Goal: Information Seeking & Learning: Learn about a topic

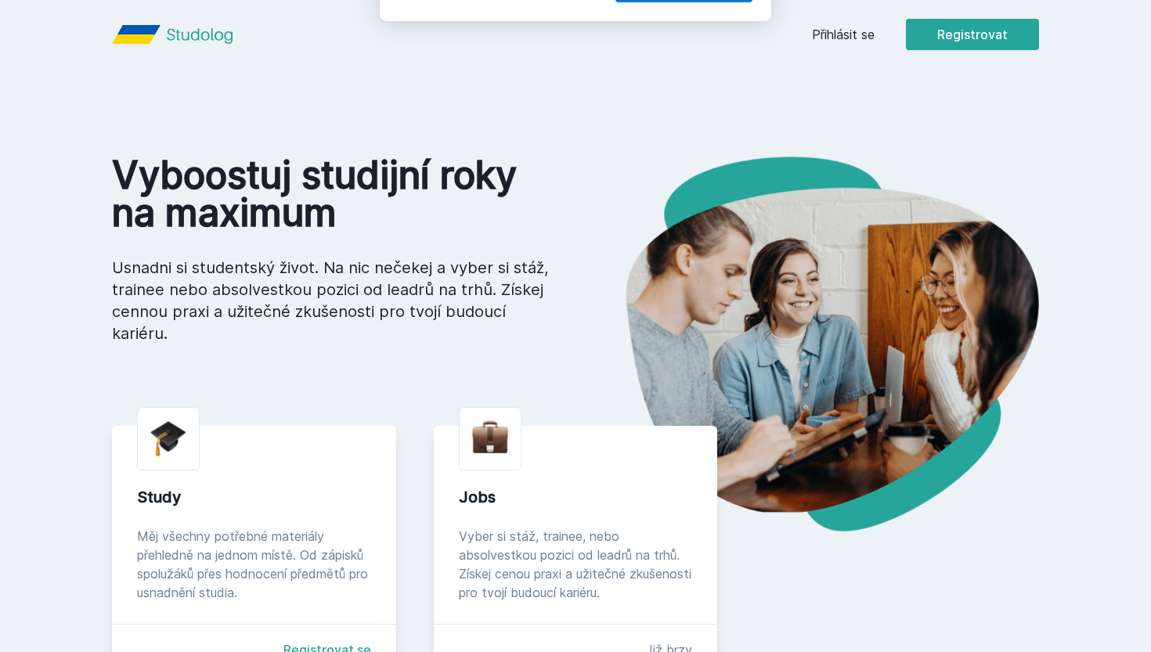
click at [589, 98] on button "Ne" at bounding box center [578, 100] width 56 height 39
click at [844, 29] on link "Přihlásit se" at bounding box center [843, 34] width 63 height 19
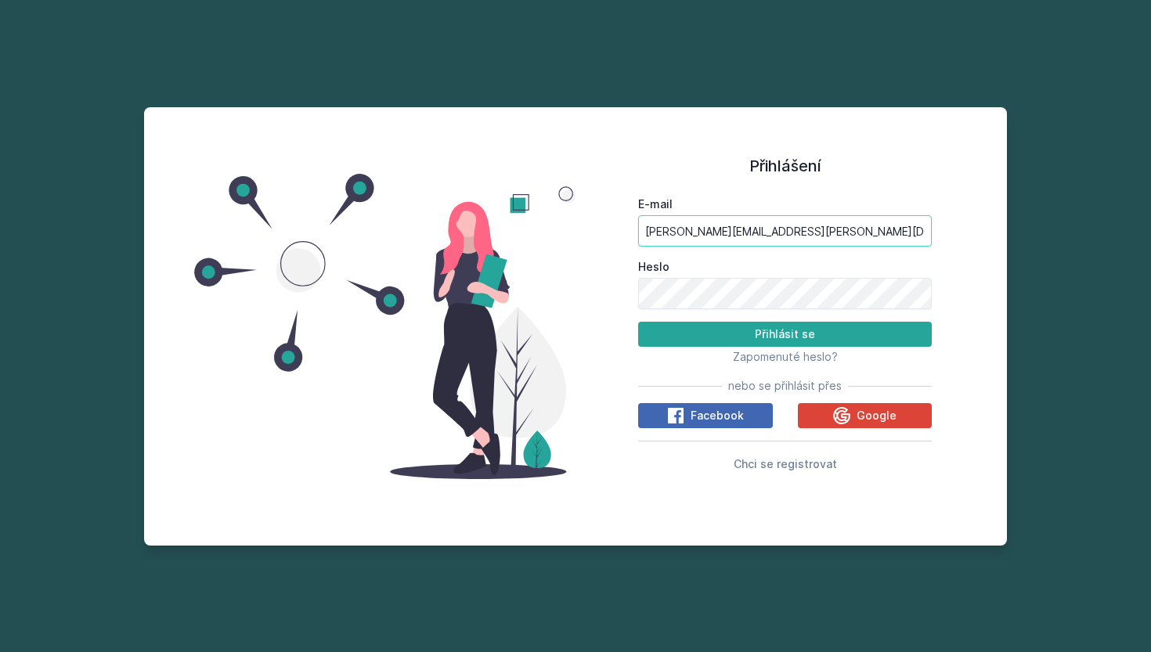
type input "[PERSON_NAME][EMAIL_ADDRESS][PERSON_NAME][DOMAIN_NAME]"
click at [697, 346] on button "Přihlásit se" at bounding box center [784, 334] width 293 height 25
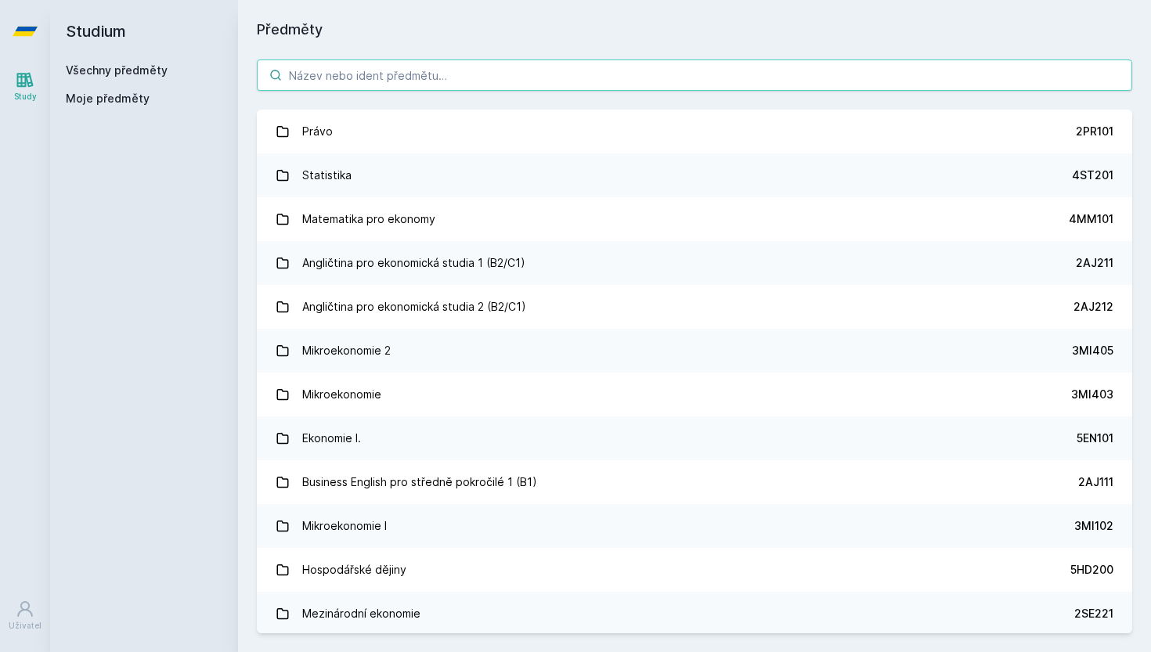
click at [420, 63] on input "search" at bounding box center [694, 74] width 875 height 31
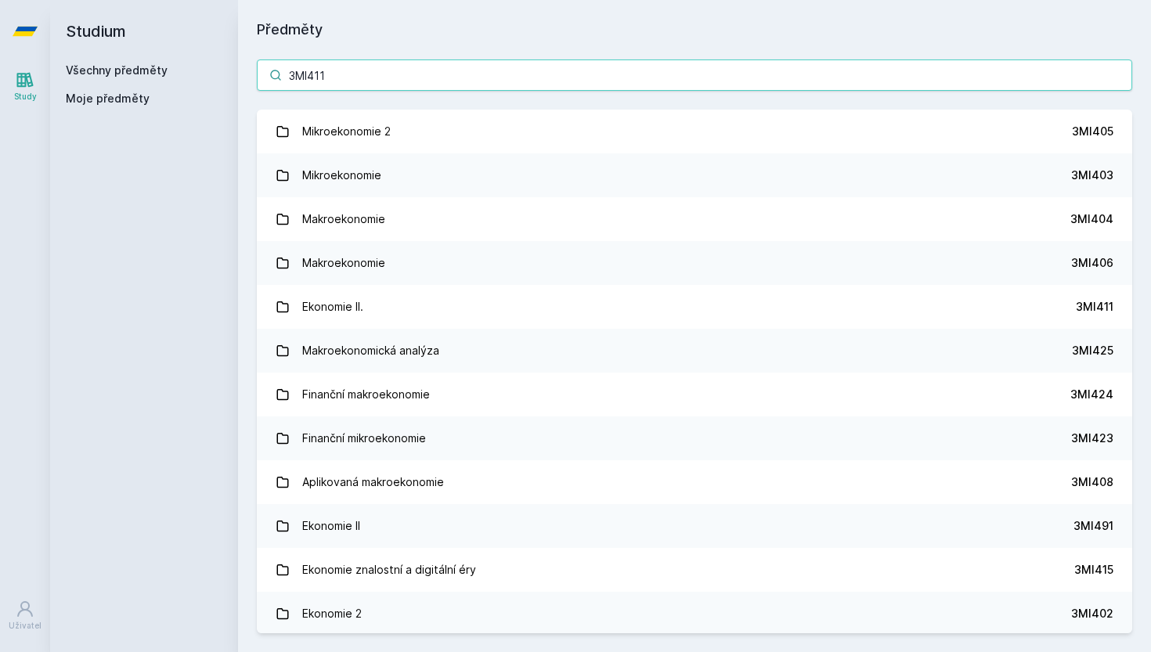
type input "3MI411"
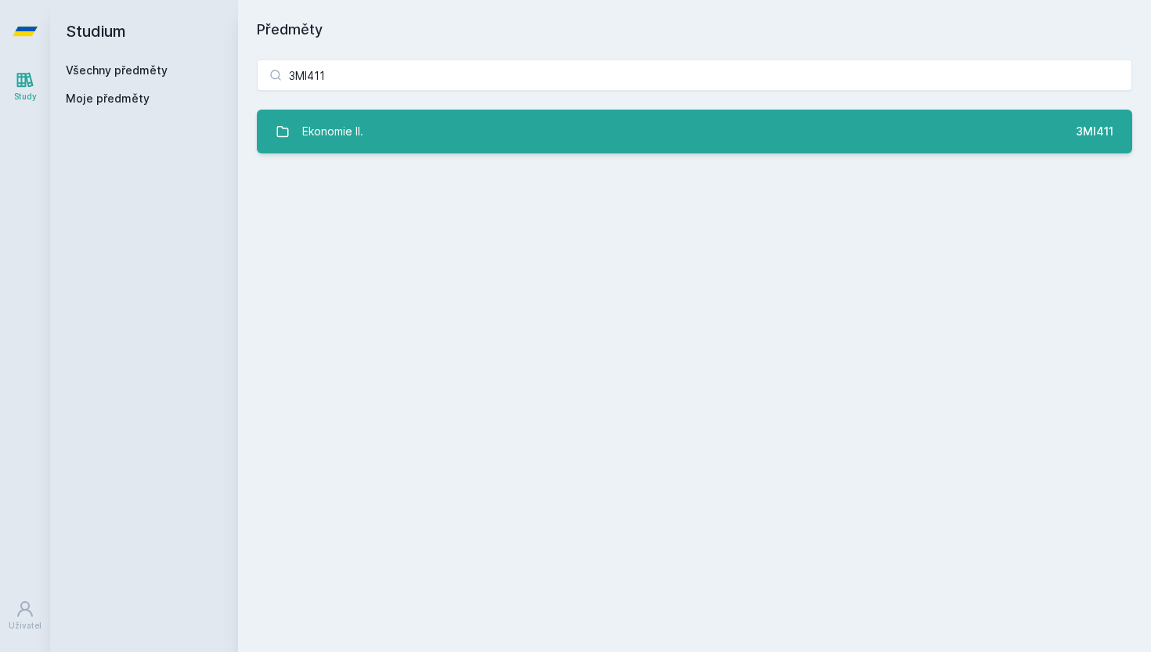
click at [492, 142] on link "Ekonomie II. 3MI411" at bounding box center [694, 132] width 875 height 44
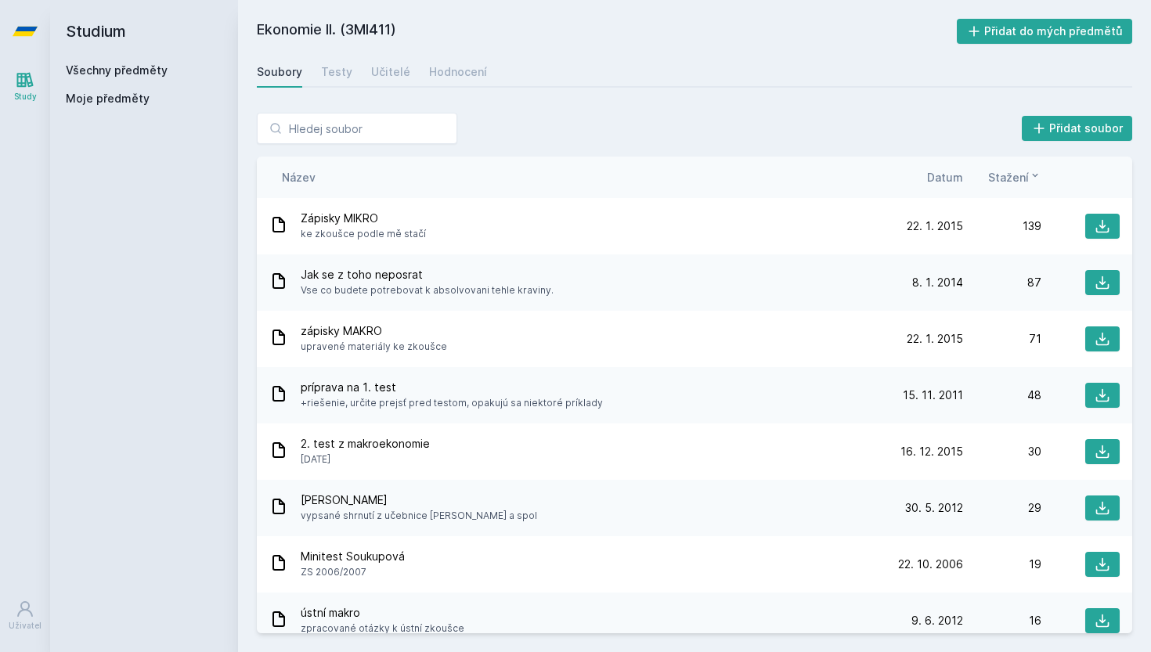
click at [942, 184] on span "Datum" at bounding box center [945, 177] width 36 height 16
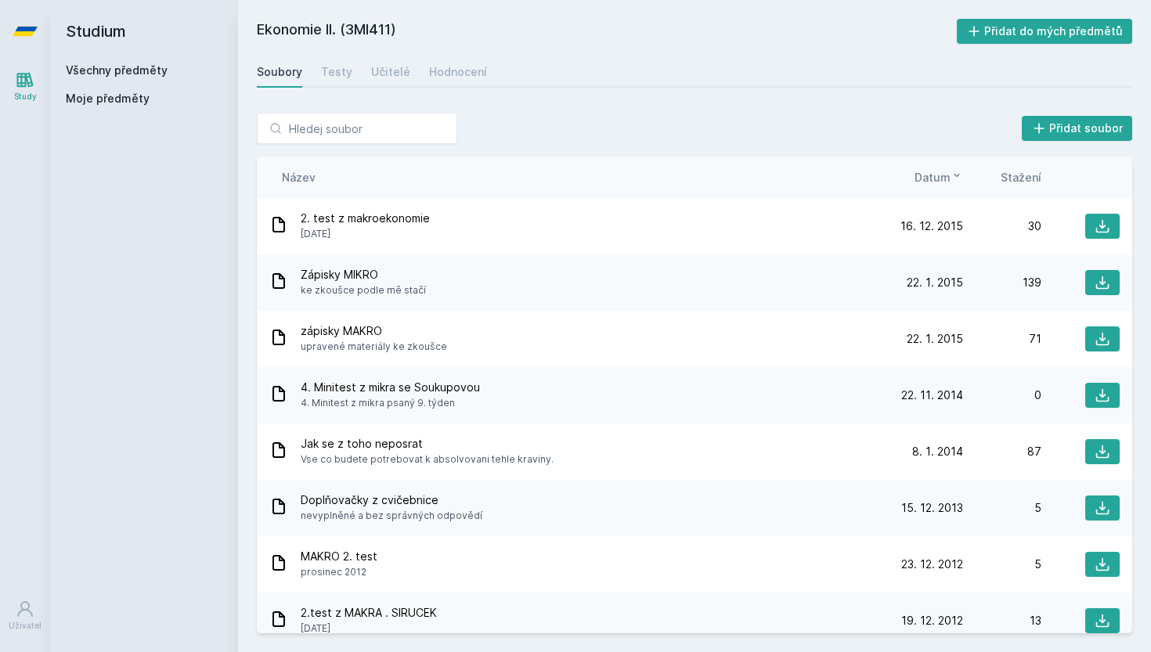
click at [942, 184] on span "Datum" at bounding box center [932, 177] width 36 height 16
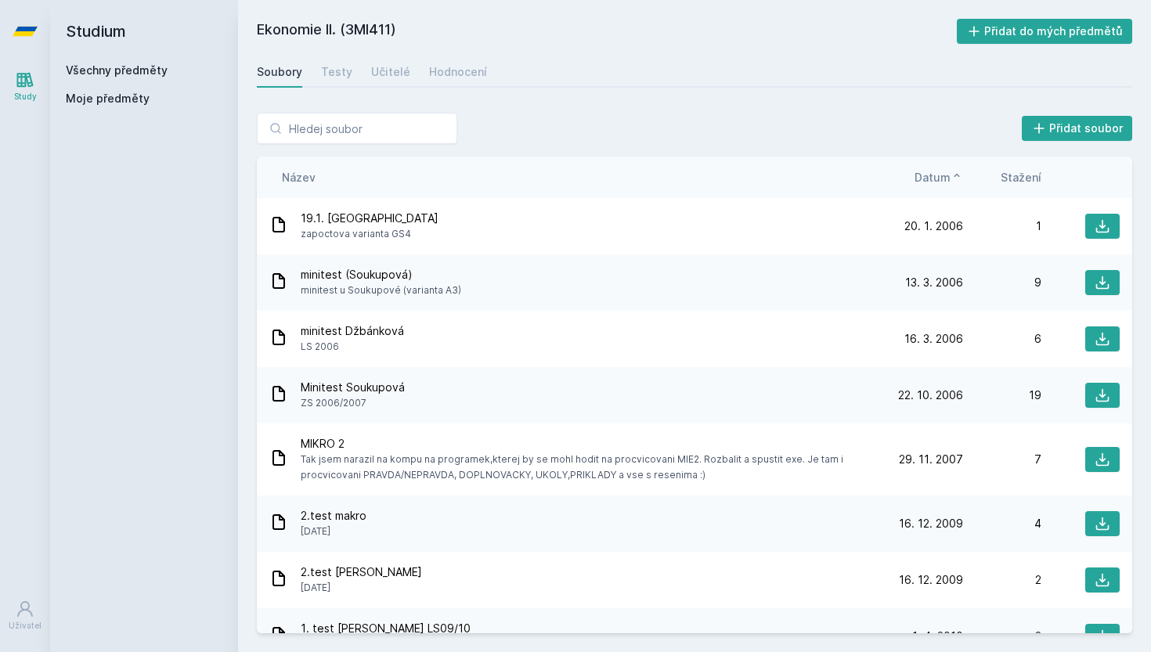
click at [942, 184] on span "Datum" at bounding box center [932, 177] width 36 height 16
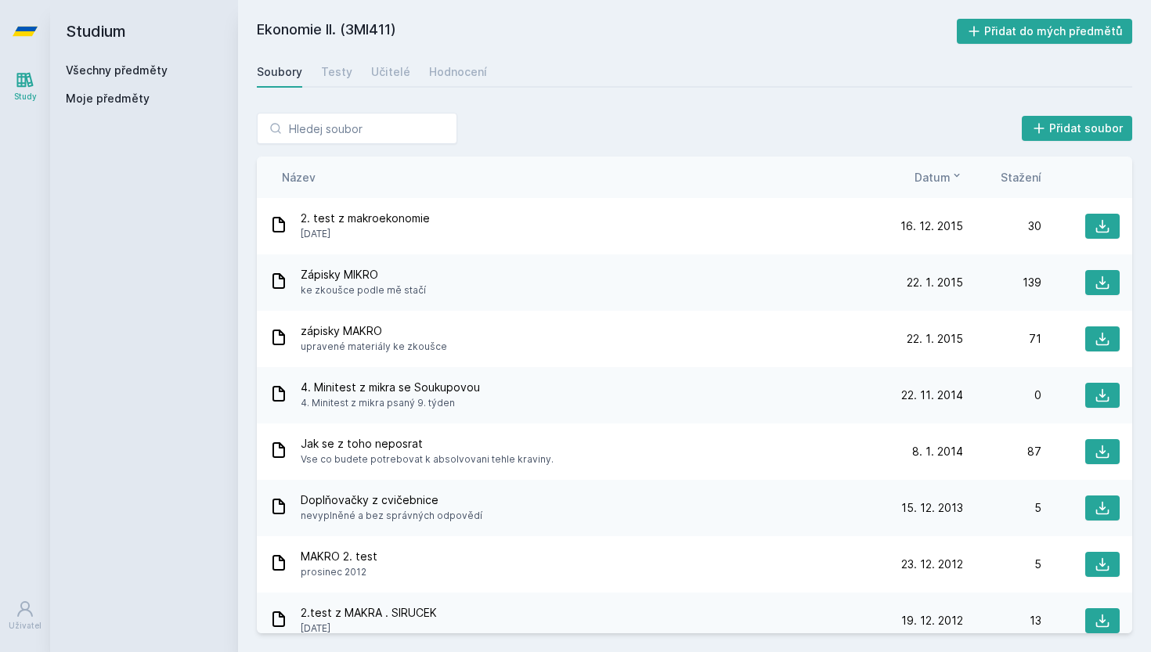
click at [1023, 178] on span "Stažení" at bounding box center [1020, 177] width 41 height 16
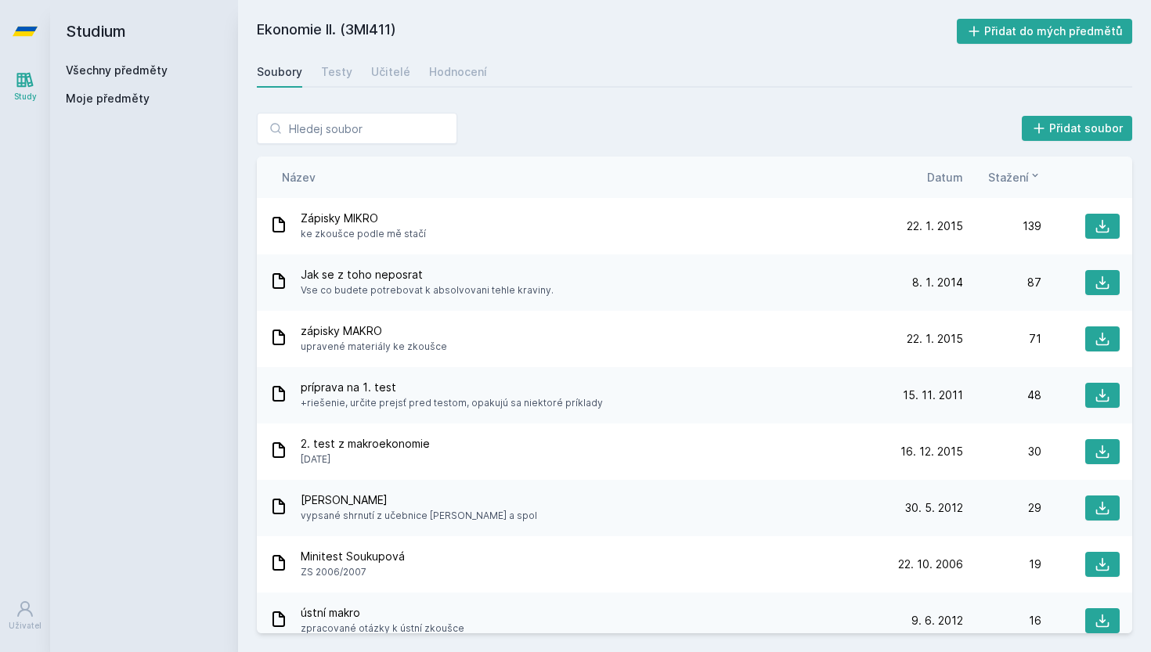
click at [952, 181] on span "Datum" at bounding box center [945, 177] width 36 height 16
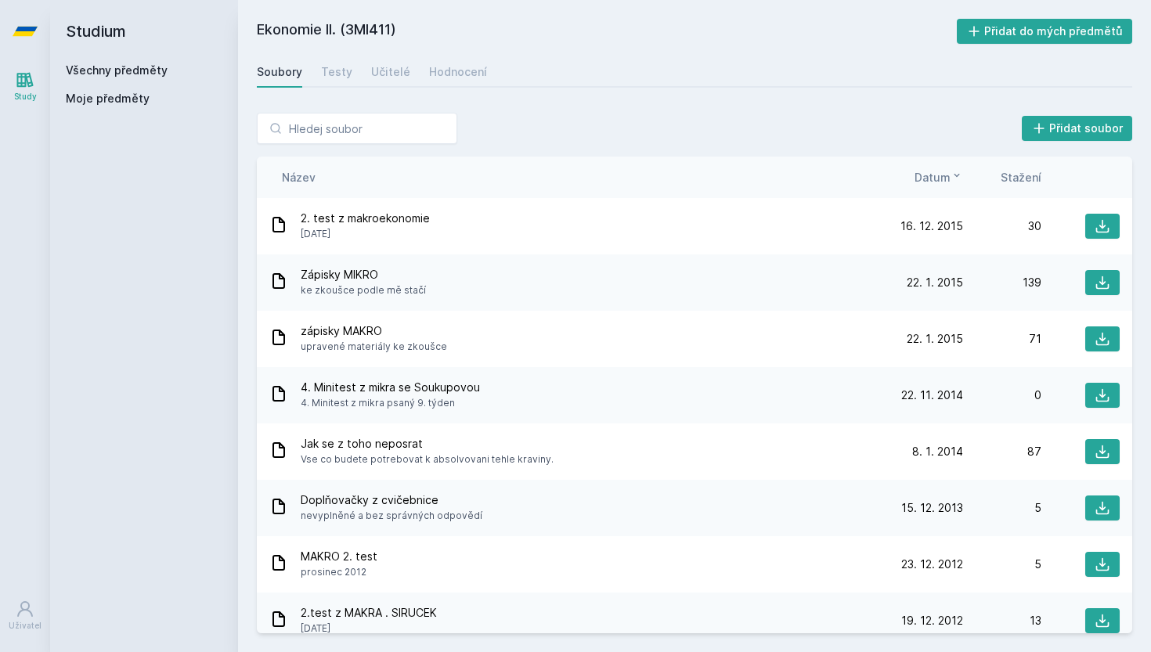
click at [951, 181] on icon at bounding box center [956, 175] width 13 height 13
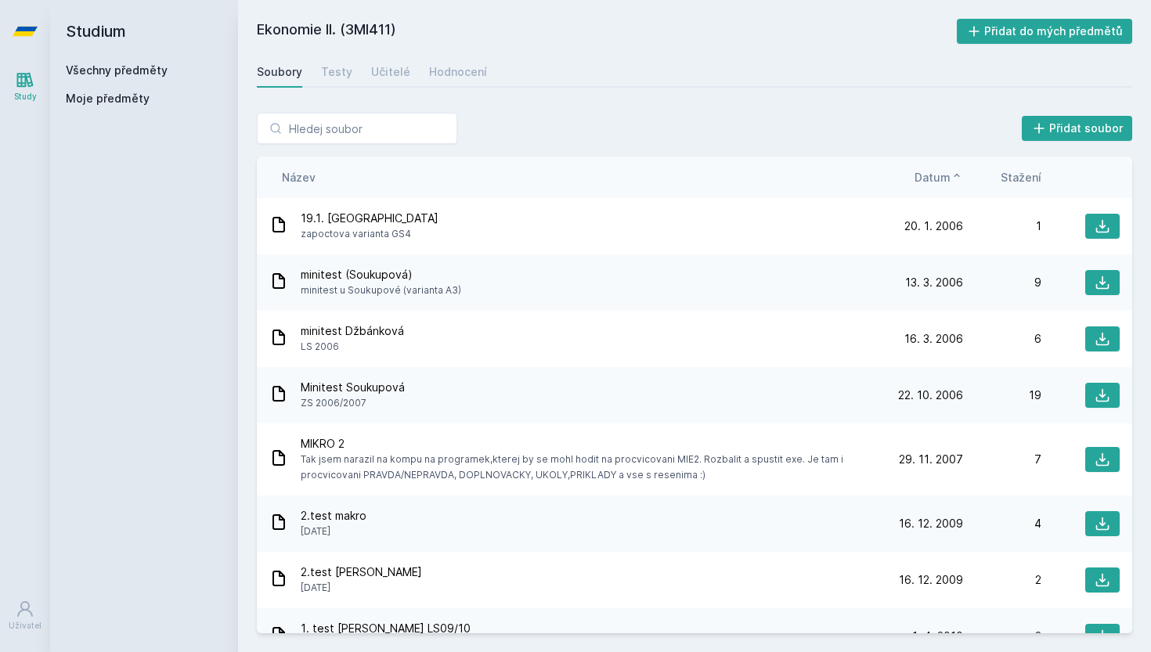
click at [951, 181] on icon at bounding box center [956, 175] width 13 height 13
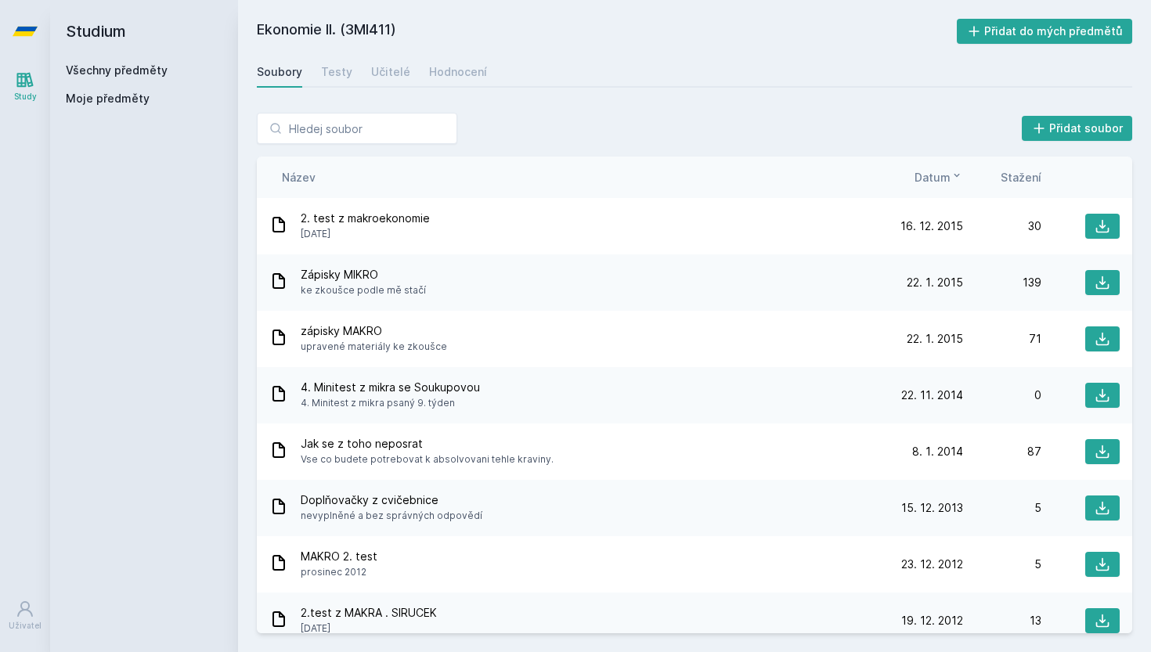
click at [951, 181] on icon at bounding box center [956, 175] width 13 height 13
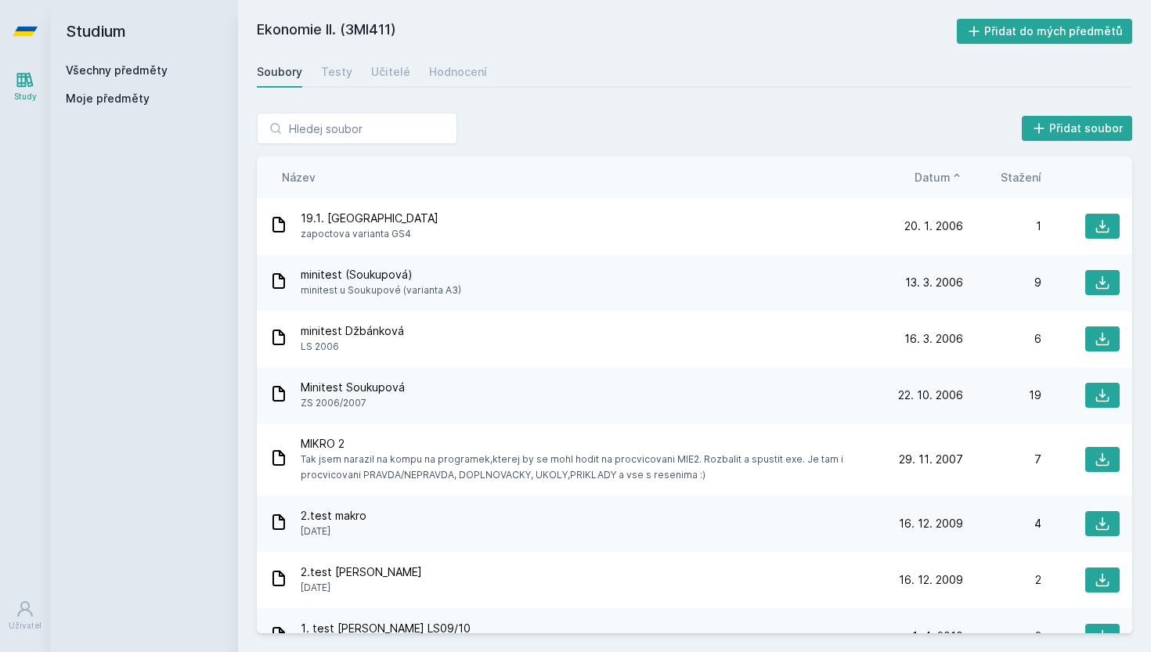
click at [951, 181] on icon at bounding box center [956, 175] width 13 height 13
